Goal: Find specific page/section: Find specific page/section

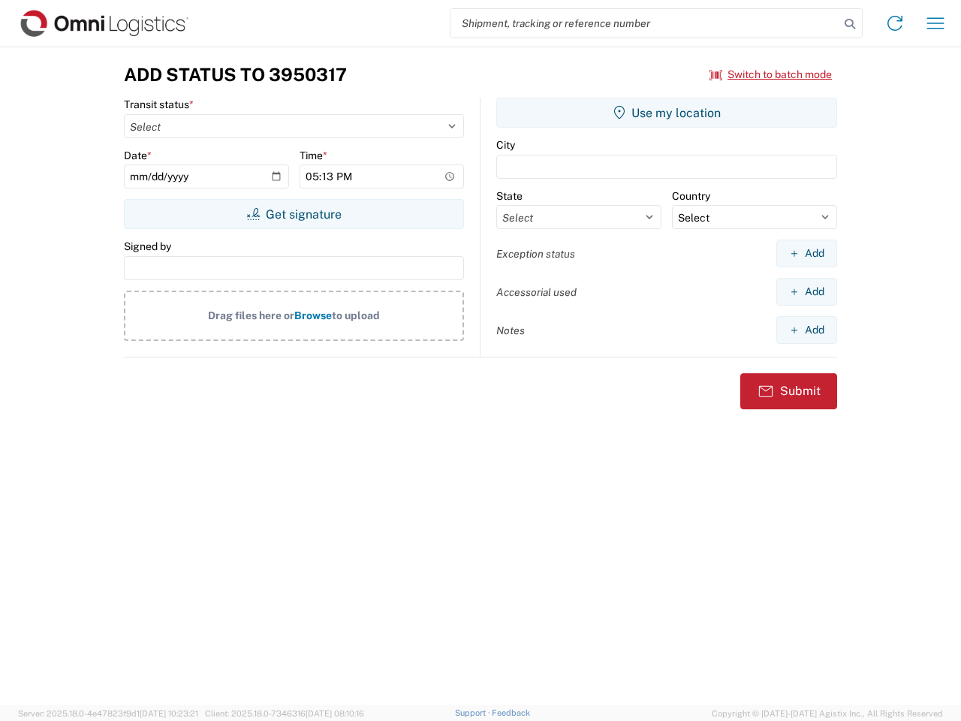
click at [645, 23] on input "search" at bounding box center [645, 23] width 389 height 29
click at [850, 24] on icon at bounding box center [850, 24] width 21 height 21
click at [895, 23] on icon at bounding box center [895, 23] width 24 height 24
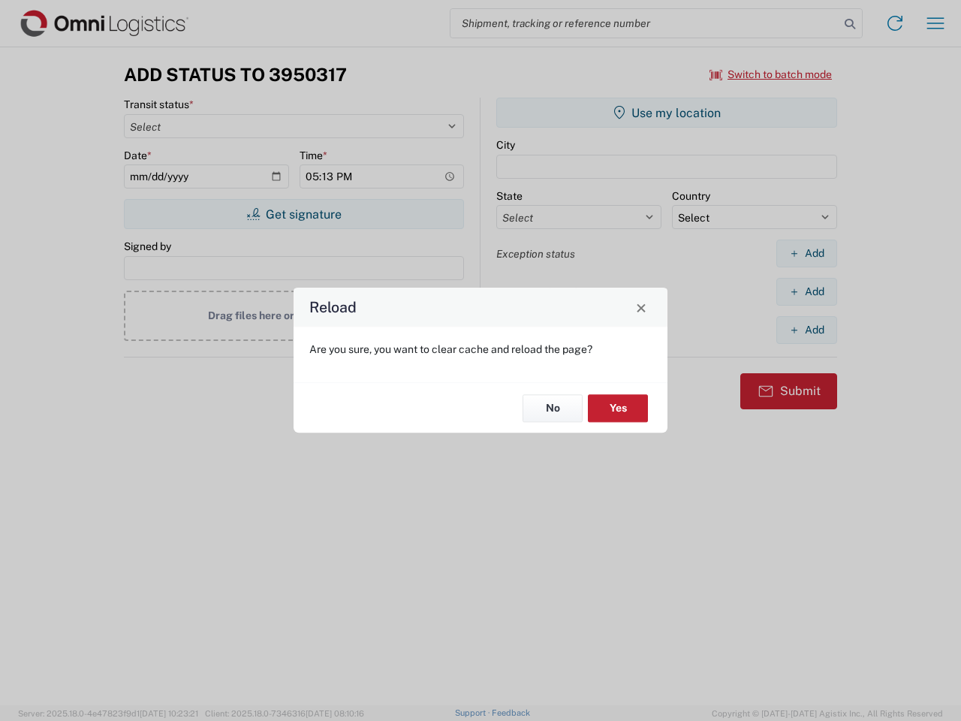
click at [936, 23] on div "Reload Are you sure, you want to clear cache and reload the page? No Yes" at bounding box center [480, 360] width 961 height 721
click at [771, 74] on div "Reload Are you sure, you want to clear cache and reload the page? No Yes" at bounding box center [480, 360] width 961 height 721
click at [294, 214] on div "Reload Are you sure, you want to clear cache and reload the page? No Yes" at bounding box center [480, 360] width 961 height 721
click at [667, 113] on div "Reload Are you sure, you want to clear cache and reload the page? No Yes" at bounding box center [480, 360] width 961 height 721
click at [807, 253] on div "Reload Are you sure, you want to clear cache and reload the page? No Yes" at bounding box center [480, 360] width 961 height 721
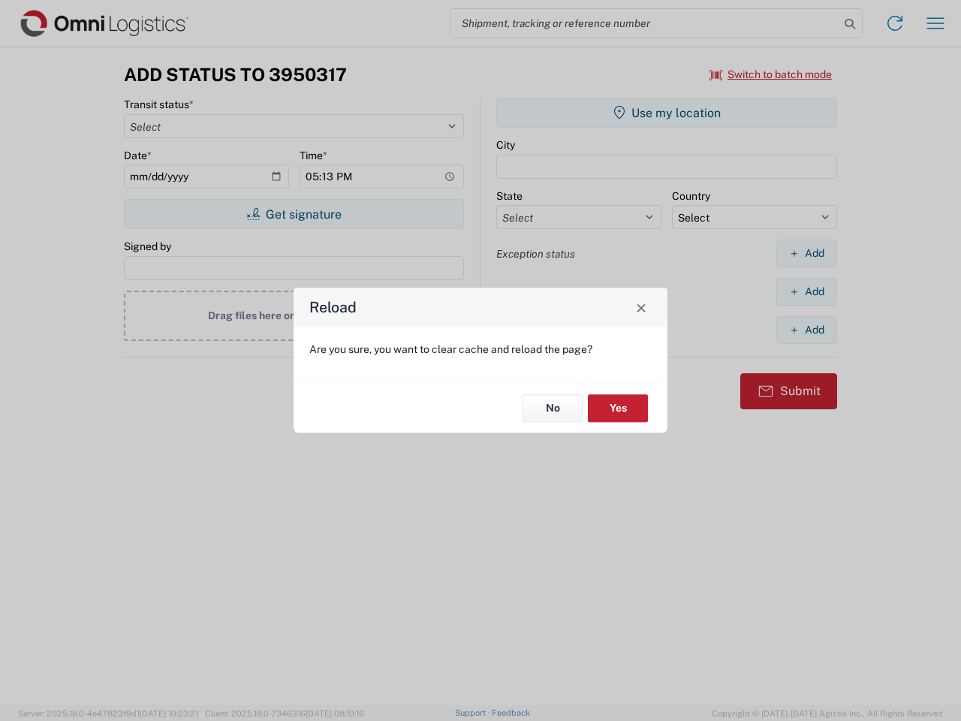
click at [807, 291] on div "Reload Are you sure, you want to clear cache and reload the page? No Yes" at bounding box center [480, 360] width 961 height 721
click at [807, 330] on div "Reload Are you sure, you want to clear cache and reload the page? No Yes" at bounding box center [480, 360] width 961 height 721
